Goal: Information Seeking & Learning: Learn about a topic

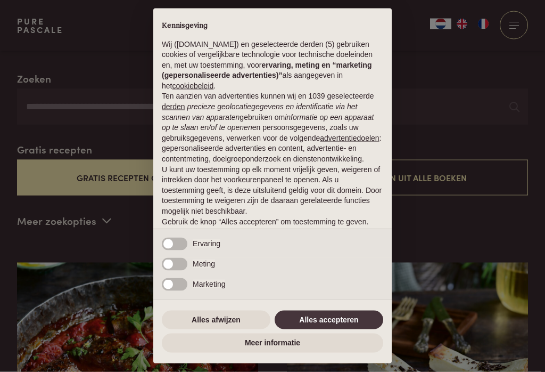
click at [304, 329] on button "Alles accepteren" at bounding box center [329, 319] width 109 height 19
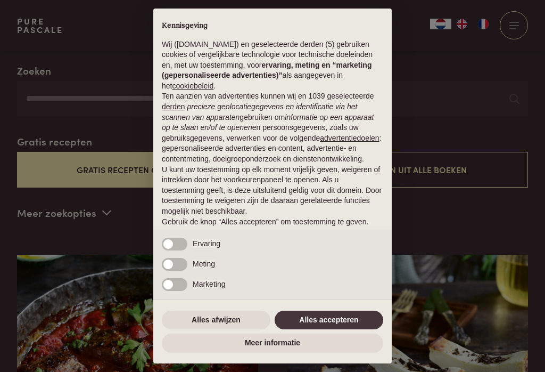
scroll to position [32, 0]
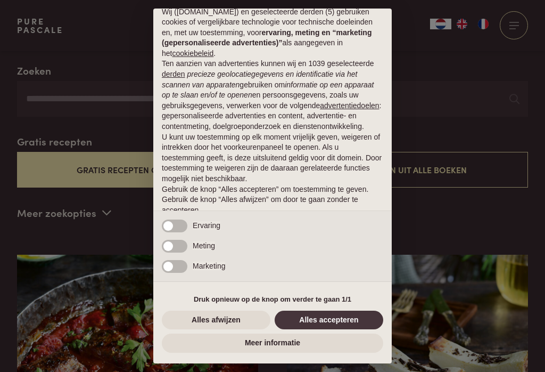
click at [312, 329] on button "Alles accepteren" at bounding box center [329, 319] width 109 height 19
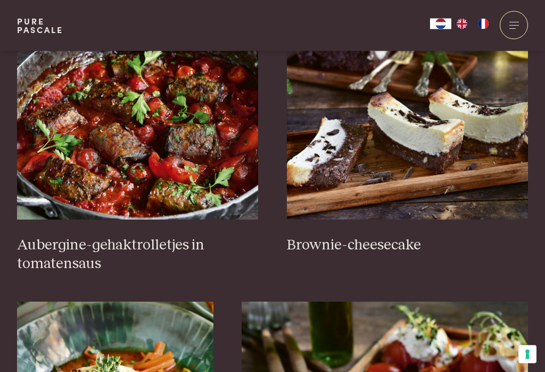
scroll to position [460, 0]
click at [361, 164] on img at bounding box center [408, 112] width 242 height 213
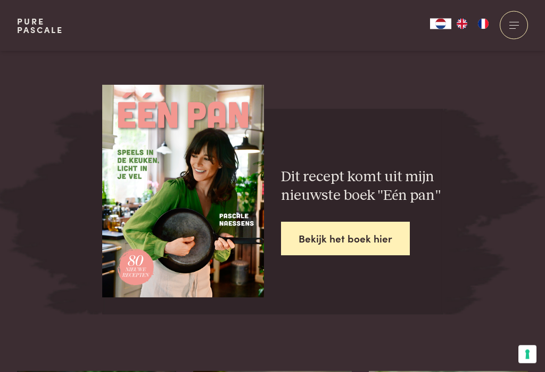
scroll to position [2098, 0]
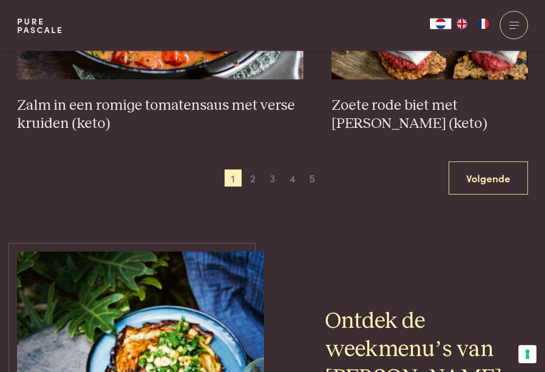
scroll to position [2068, 0]
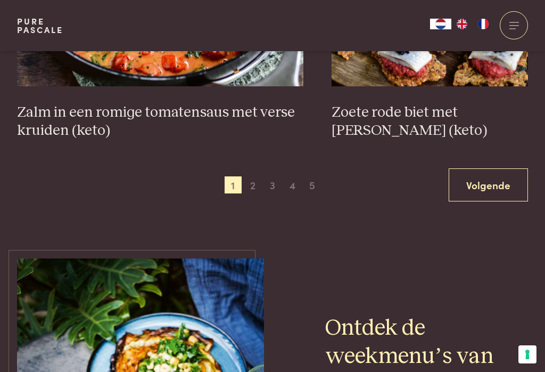
click at [249, 183] on span "2" at bounding box center [252, 184] width 17 height 17
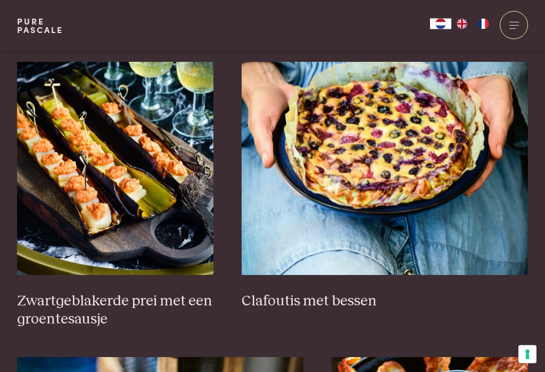
scroll to position [681, 0]
click at [331, 187] on img at bounding box center [385, 168] width 286 height 213
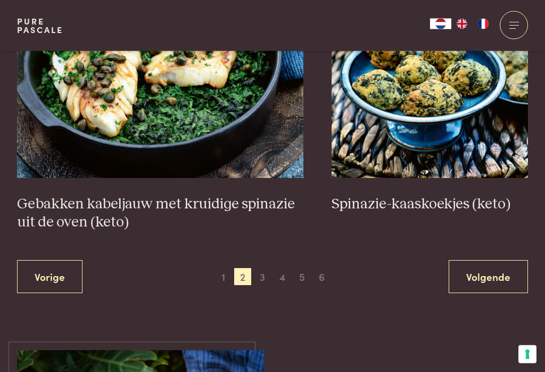
scroll to position [1940, 0]
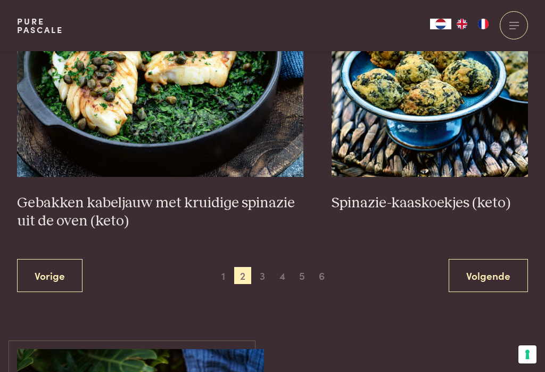
click at [255, 270] on span "3" at bounding box center [262, 275] width 17 height 17
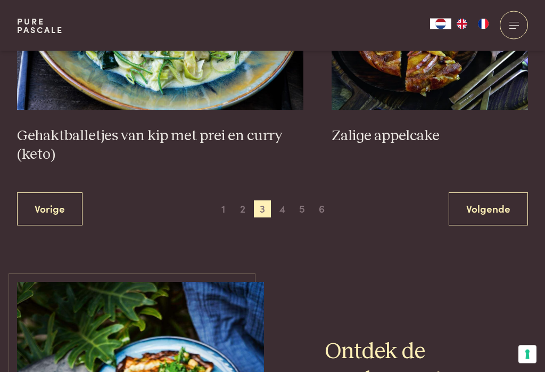
scroll to position [2099, 0]
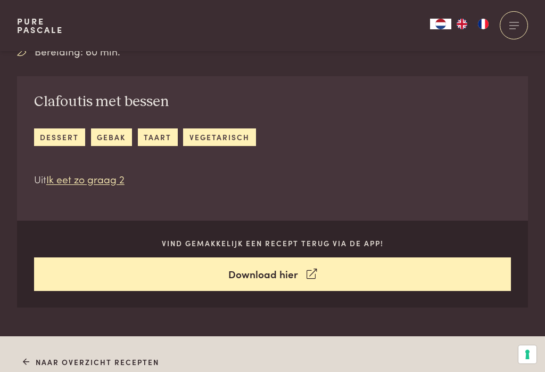
scroll to position [330, 0]
